Goal: Ask a question: Seek information or help from site administrators or community

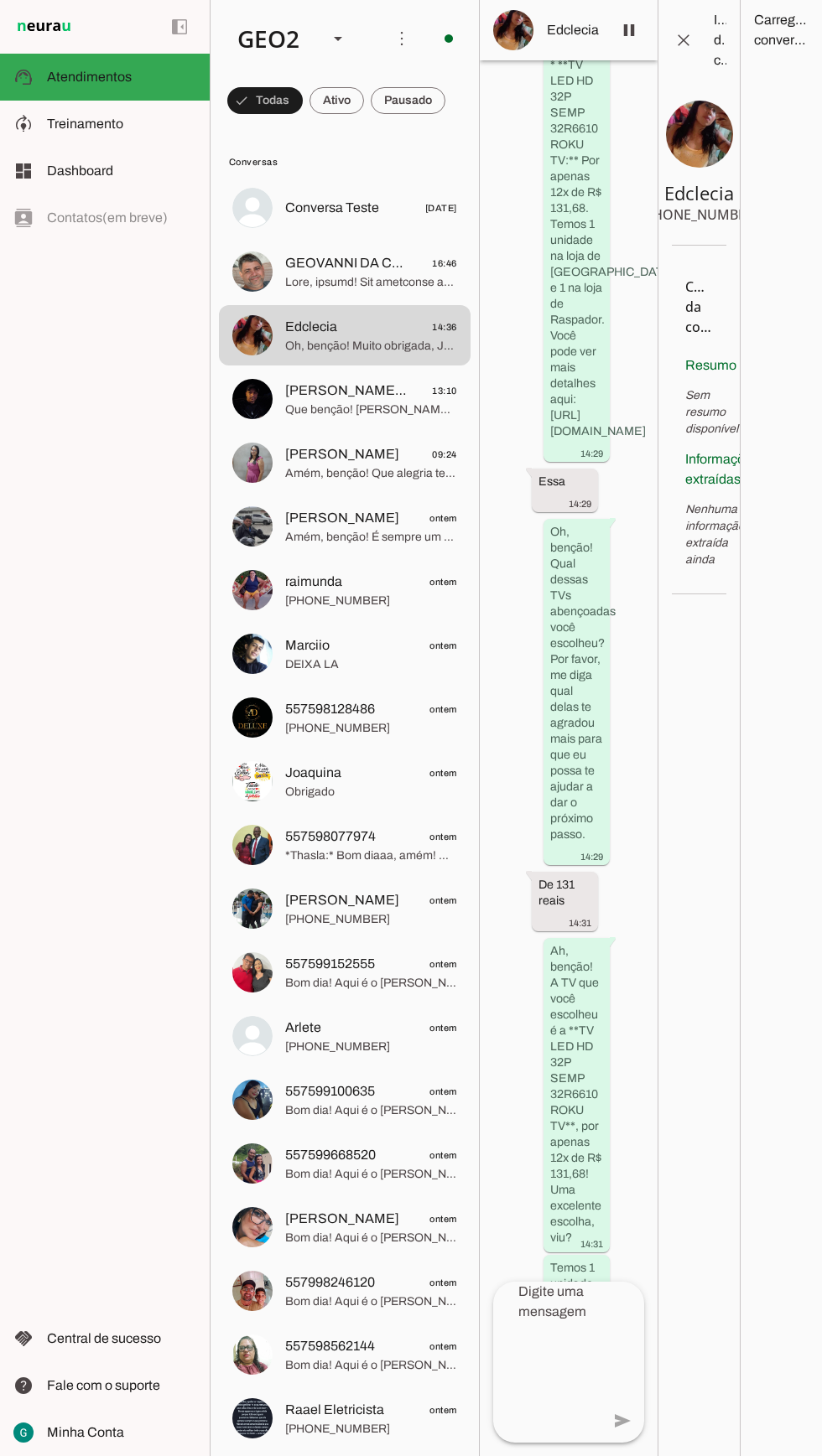
scroll to position [11835, 0]
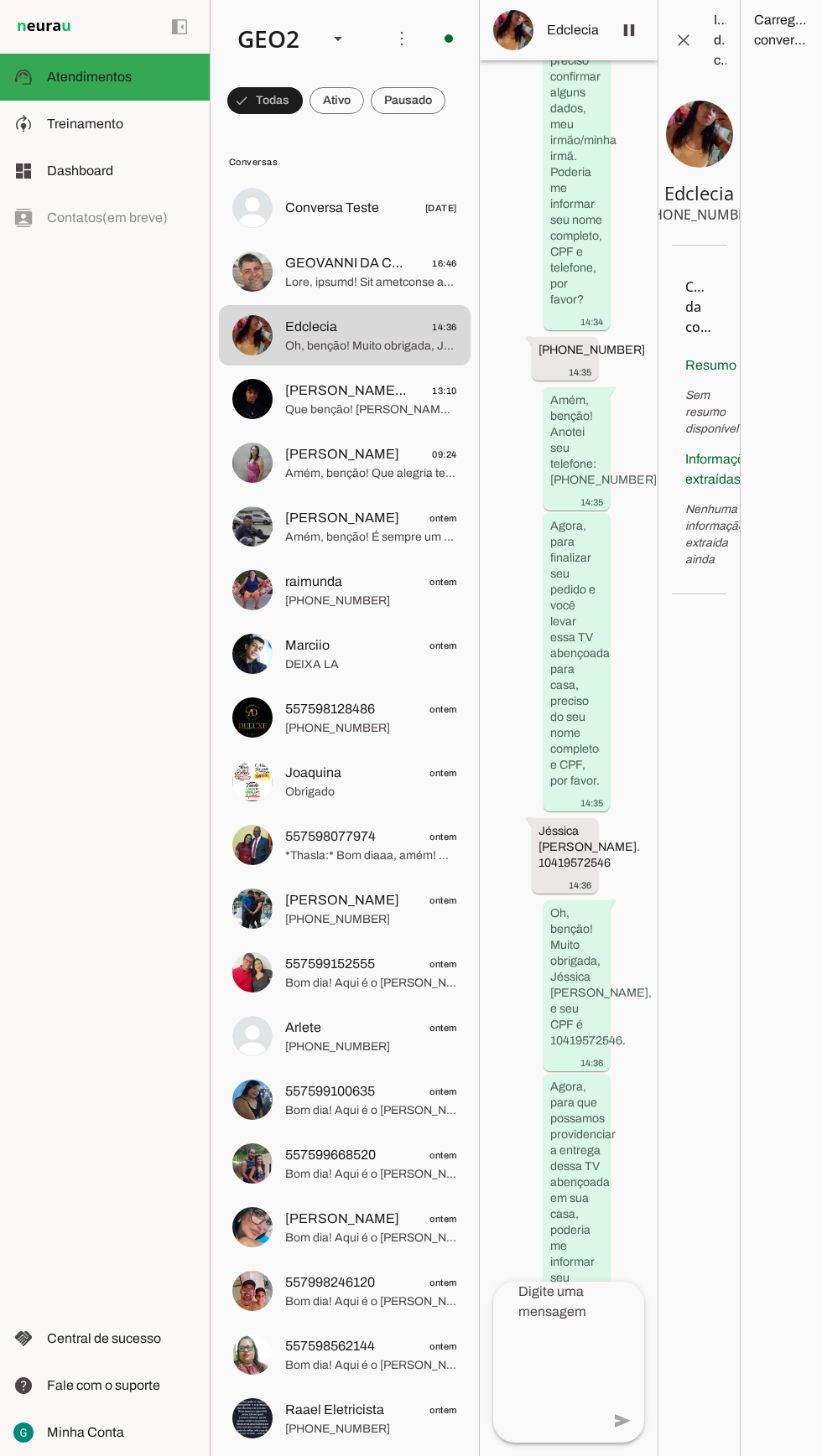
click at [554, 1443] on textarea at bounding box center [547, 1361] width 107 height 161
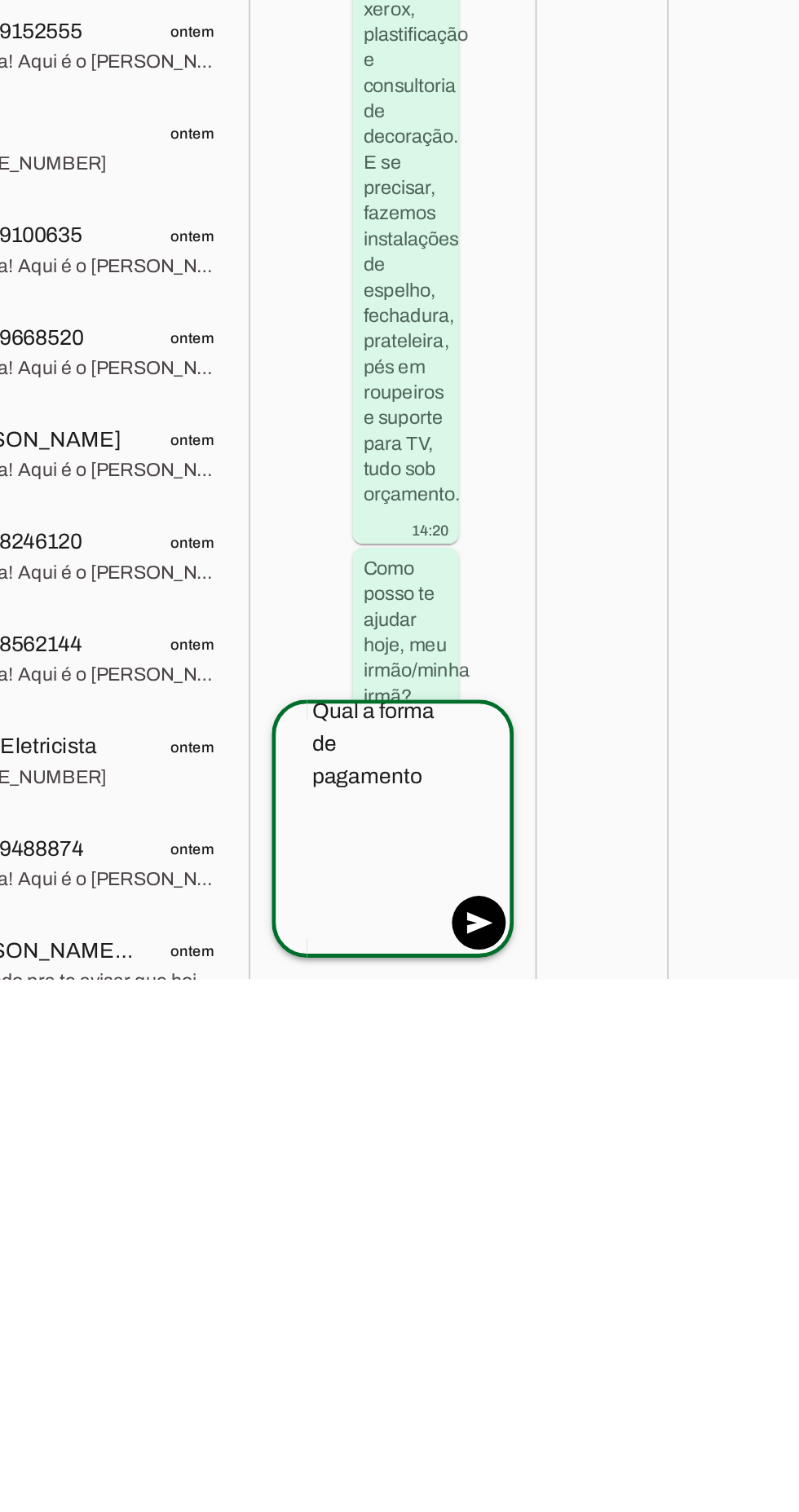
scroll to position [0, 0]
type textarea "Qual a forma de pagamento"
type md-outlined-text-field "Qual a forma de pagamento"
click at [599, 1415] on span at bounding box center [605, 1478] width 39 height 39
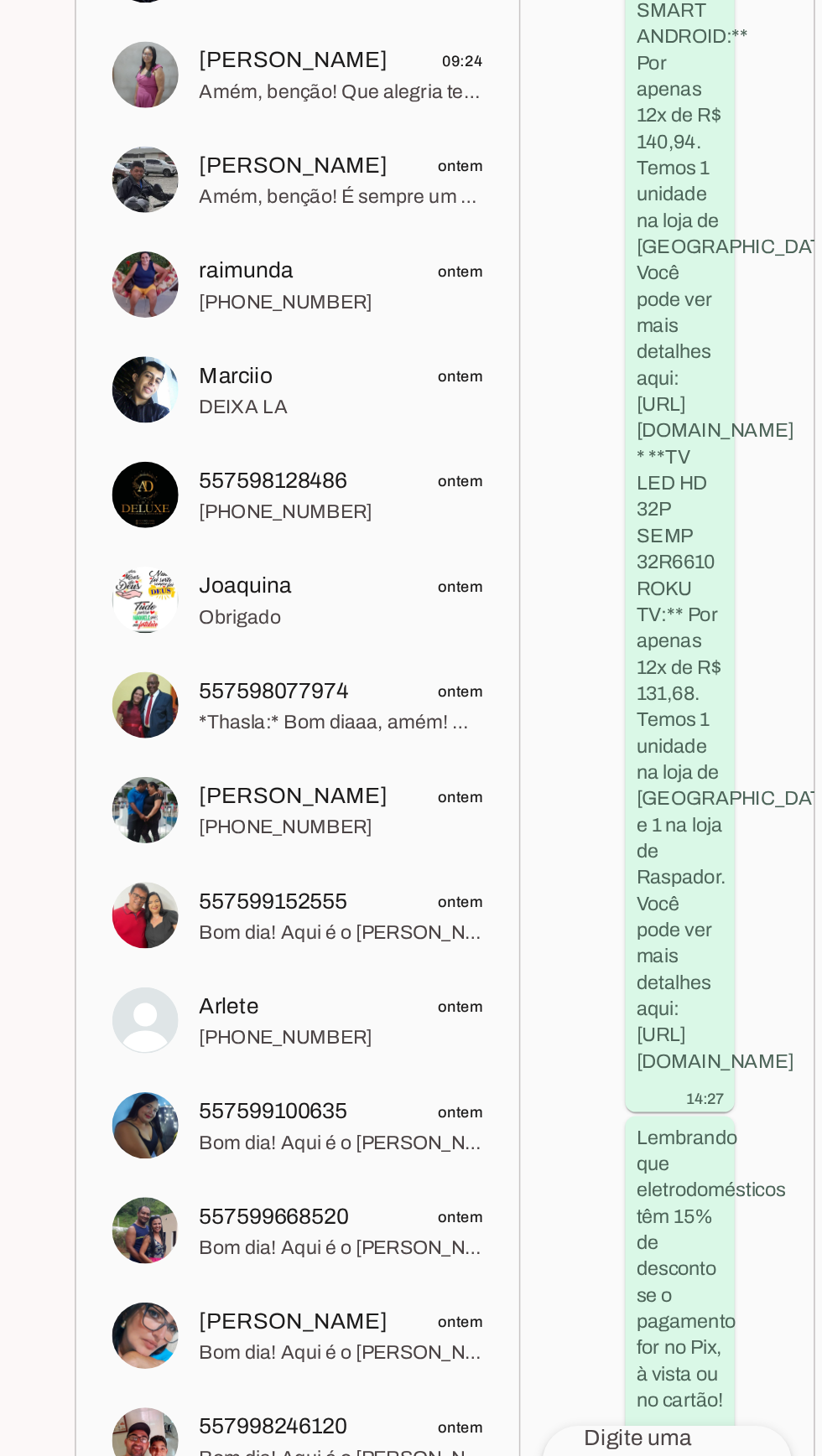
scroll to position [5087, 0]
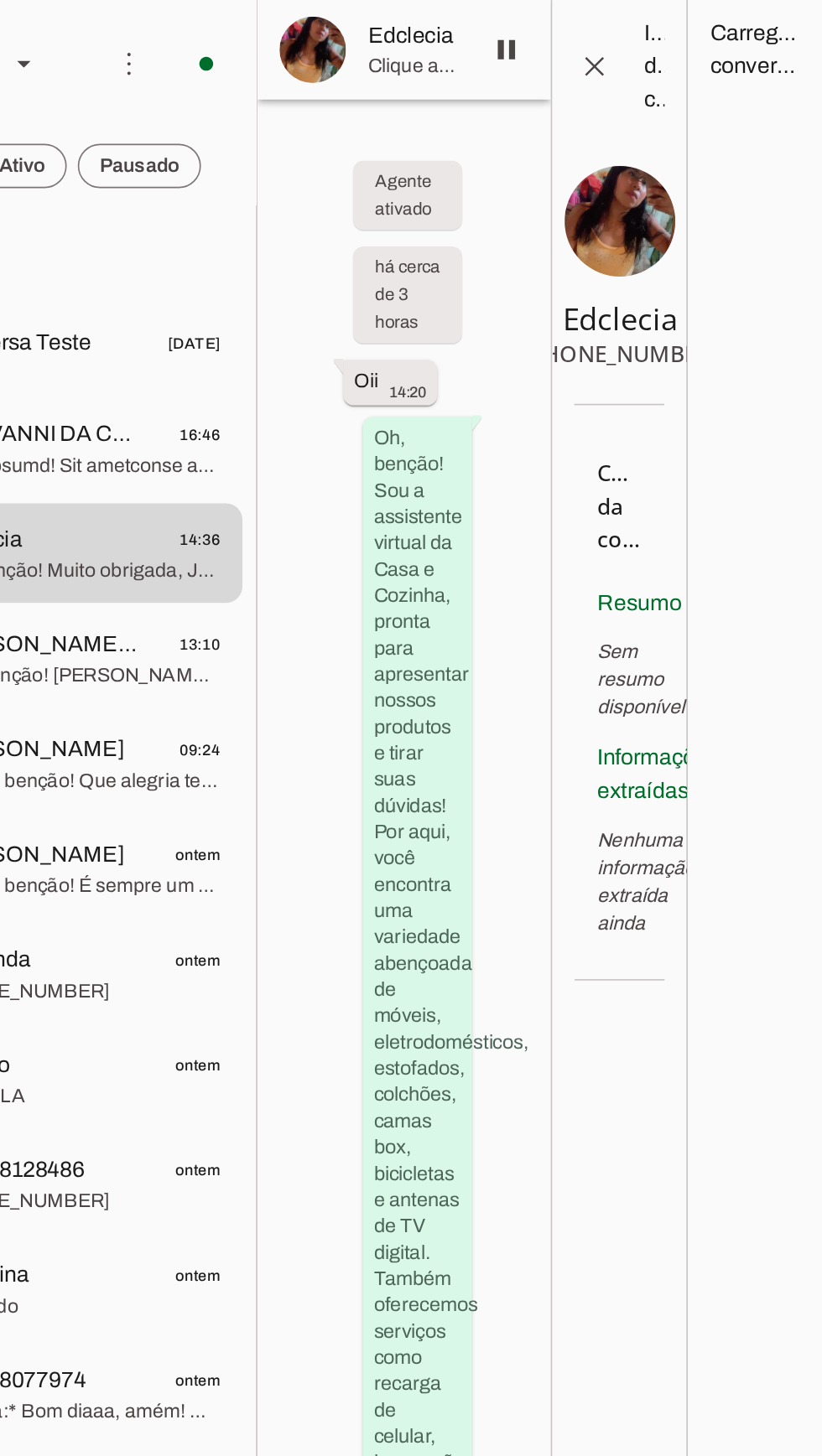
click at [401, 36] on span at bounding box center [402, 39] width 40 height 40
click at [609, 76] on slot at bounding box center [642, 102] width 67 height 61
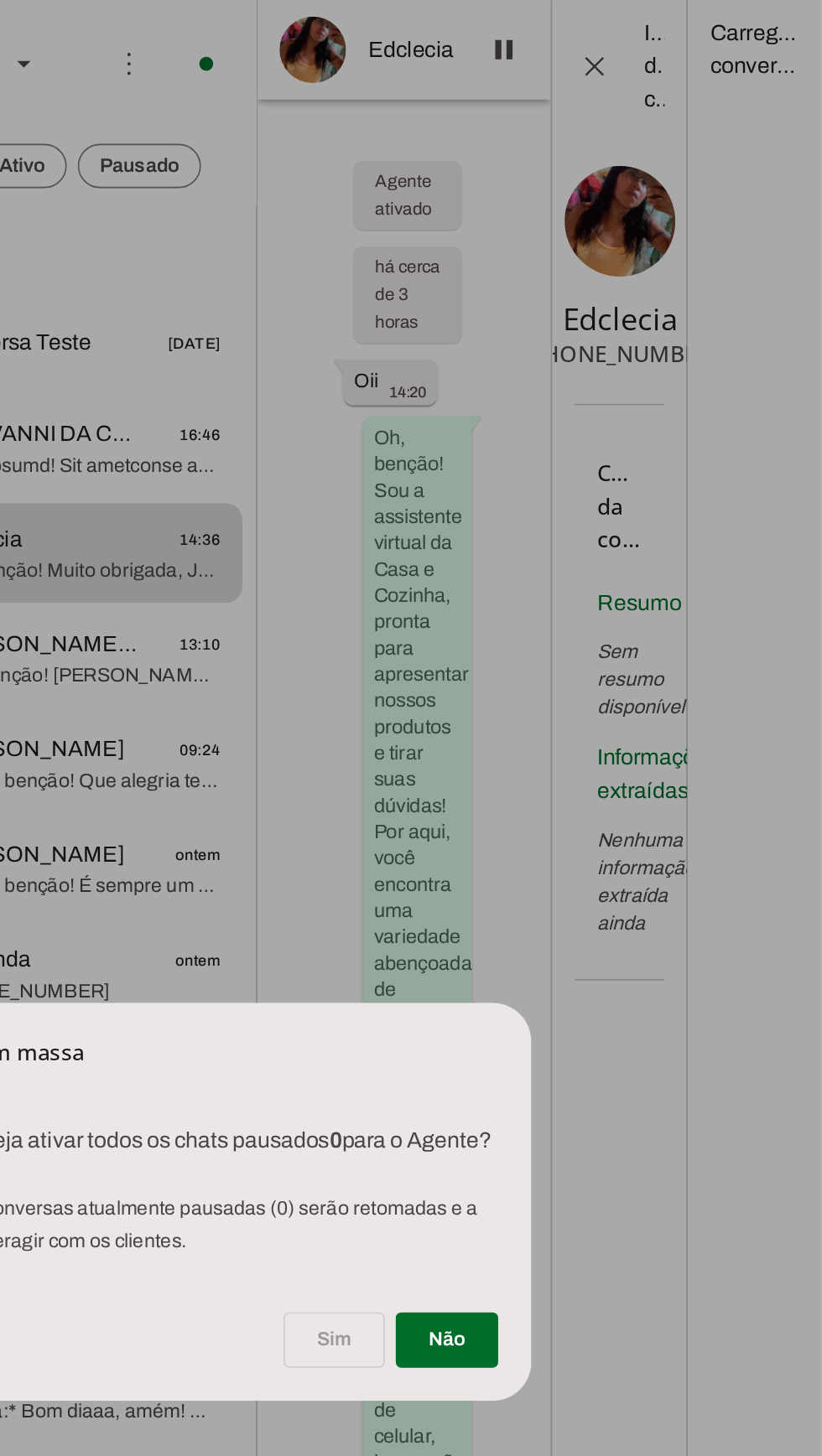
click at [511, 815] on div "Sim Não" at bounding box center [411, 816] width 469 height 67
click at [528, 814] on div "Sim Não" at bounding box center [411, 816] width 469 height 67
click at [527, 803] on div "Sim Não" at bounding box center [411, 816] width 469 height 67
